Goal: Transaction & Acquisition: Purchase product/service

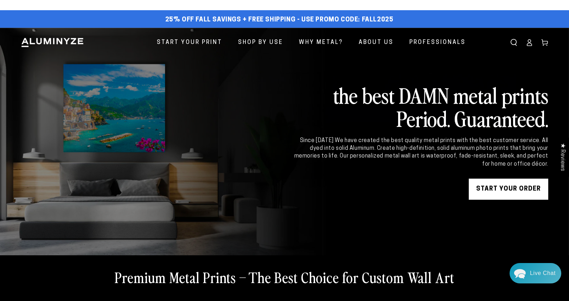
click at [369, 201] on link at bounding box center [284, 142] width 569 height 228
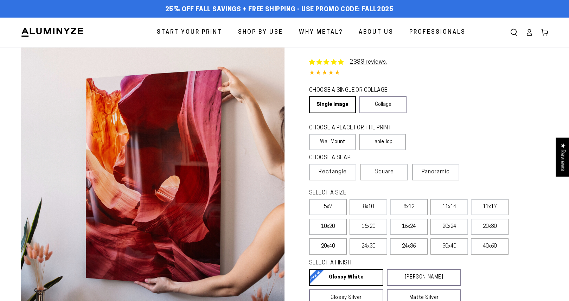
select select "**********"
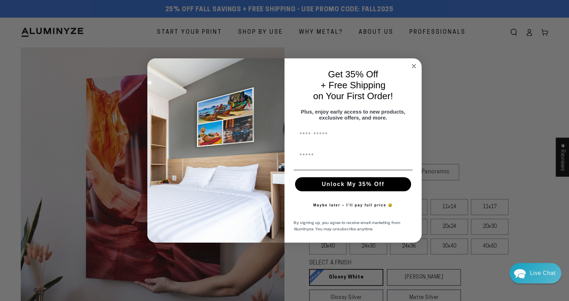
click at [416, 63] on circle "Close dialog" at bounding box center [414, 66] width 8 height 8
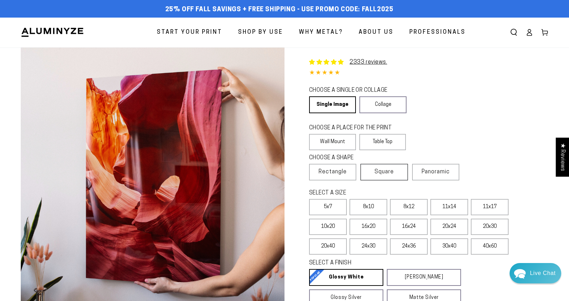
click at [381, 172] on span "Square" at bounding box center [384, 172] width 19 height 8
